Goal: Task Accomplishment & Management: Complete application form

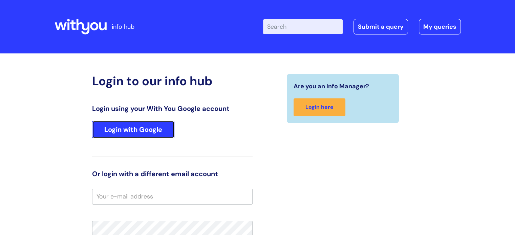
click at [161, 124] on link "Login with Google" at bounding box center [133, 130] width 82 height 18
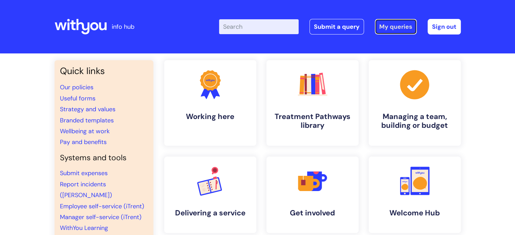
click at [376, 25] on link "My queries" at bounding box center [396, 27] width 42 height 16
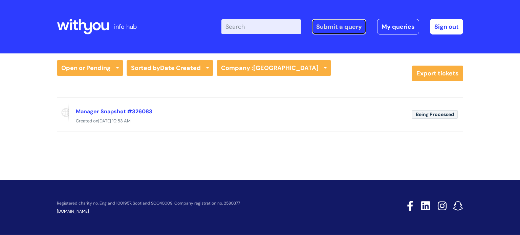
click at [348, 28] on link "Submit a query" at bounding box center [339, 27] width 55 height 16
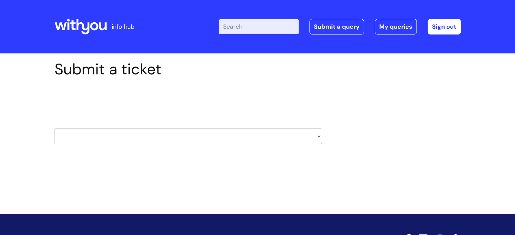
click at [184, 137] on select "HR / People IT and Support Clinical Drug Alerts Finance Accounts Data Support T…" at bounding box center [189, 137] width 268 height 16
select select "it_and_support"
click at [55, 129] on select "HR / People IT and Support Clinical Drug Alerts Finance Accounts Data Support T…" at bounding box center [189, 137] width 268 height 16
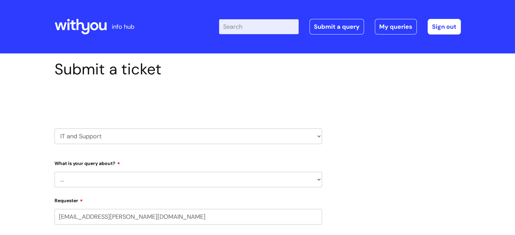
select select "80004157224"
click at [216, 182] on select "... Mobile Phone Reset & MFA Accounts, Starters and Leavers IT Hardware issue I…" at bounding box center [189, 180] width 268 height 16
select select "Accounts, Starters and Leavers"
click at [55, 172] on select "... Mobile Phone Reset & MFA Accounts, Starters and Leavers IT Hardware issue I…" at bounding box center [189, 180] width 268 height 16
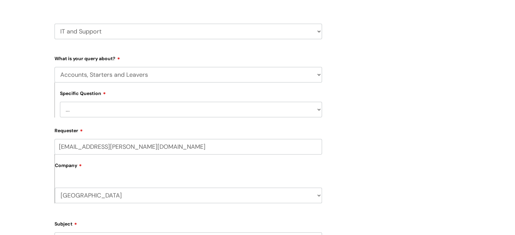
scroll to position [108, 0]
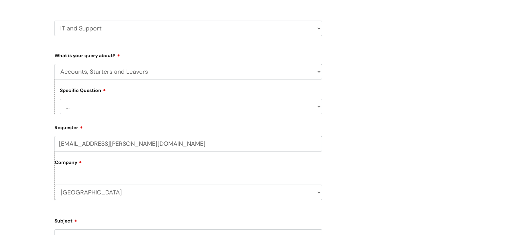
click at [178, 104] on select "... I have a new starter I have a leaver I need to make a change to an account …" at bounding box center [191, 107] width 262 height 16
select select "I have a new starter"
click at [60, 99] on select "... I have a new starter I have a leaver I need to make a change to an account …" at bounding box center [191, 107] width 262 height 16
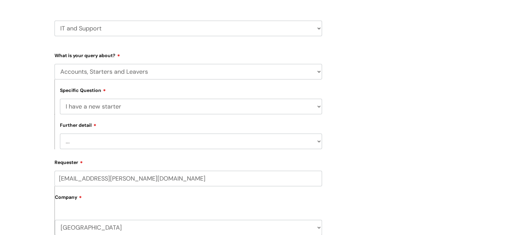
click at [130, 145] on select "... Can I have my new starter’s IT account details I need to amend the name, de…" at bounding box center [191, 142] width 262 height 16
select select "I’ve got a new starter - where is their equipment?"
click at [60, 134] on select "... Can I have my new starter’s IT account details I need to amend the name, de…" at bounding box center [191, 142] width 262 height 16
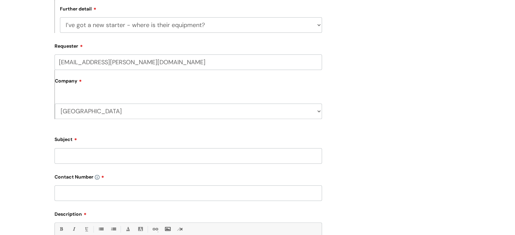
scroll to position [221, 0]
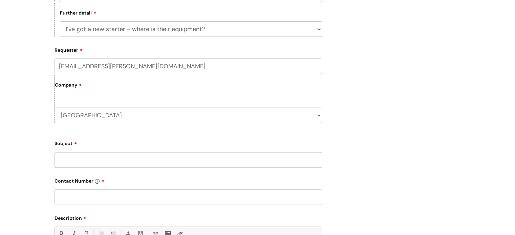
click at [77, 161] on input "Subject" at bounding box center [189, 160] width 268 height 16
type input "[PERSON_NAME]"
click at [91, 204] on input "text" at bounding box center [189, 198] width 268 height 16
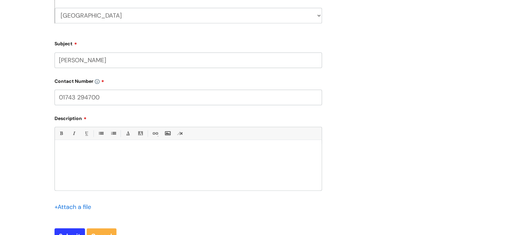
scroll to position [332, 0]
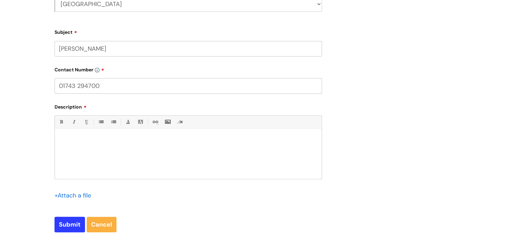
type input "01743 294700"
click at [147, 139] on p at bounding box center [188, 141] width 257 height 6
click at [67, 227] on input "Submit" at bounding box center [70, 225] width 30 height 16
type input "Please Wait..."
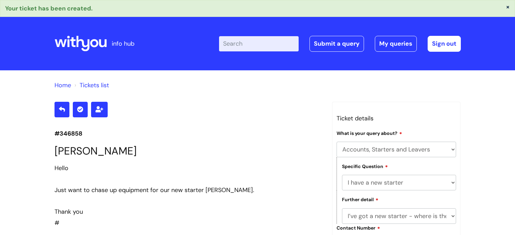
select select "Accounts, Starters and Leavers"
select select "I have a new starter"
select select "I’ve got a new starter - where is their equipment?"
